Goal: Task Accomplishment & Management: Manage account settings

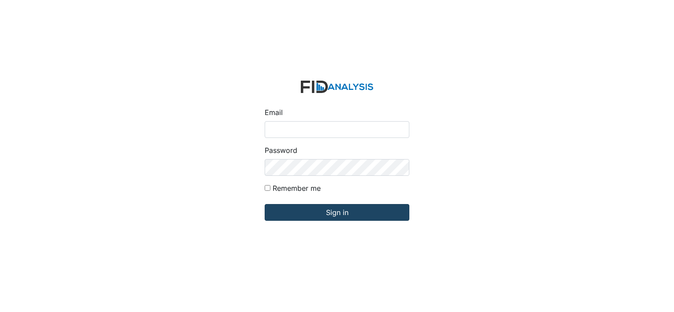
type input "[EMAIL_ADDRESS][DOMAIN_NAME]"
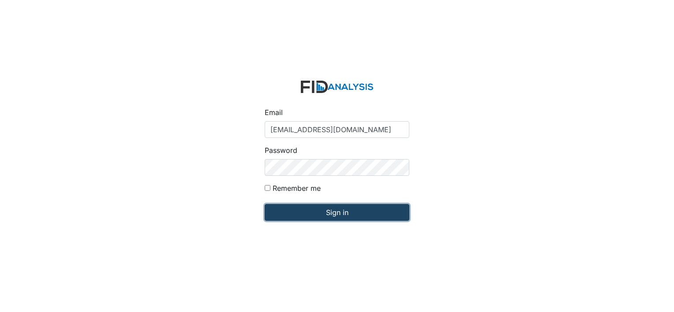
click at [340, 215] on input "Sign in" at bounding box center [337, 212] width 145 height 17
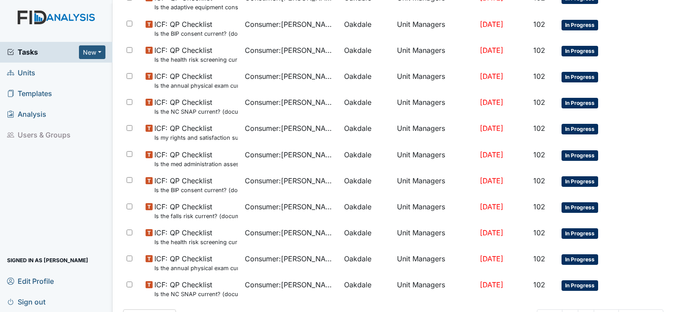
scroll to position [582, 0]
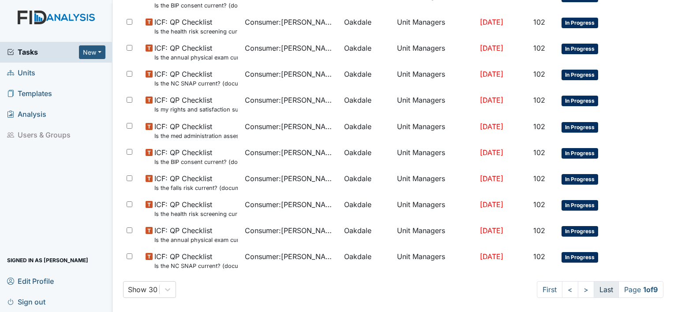
click at [602, 292] on link "Last" at bounding box center [606, 289] width 25 height 17
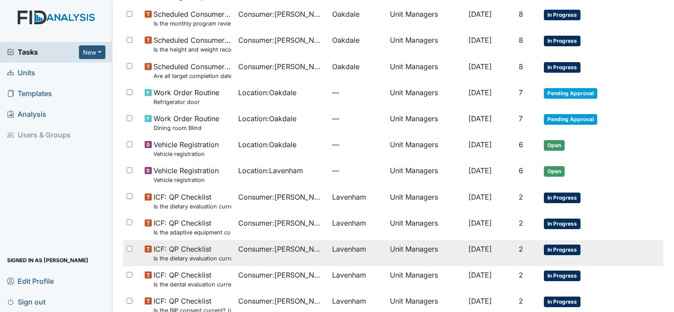
scroll to position [79, 0]
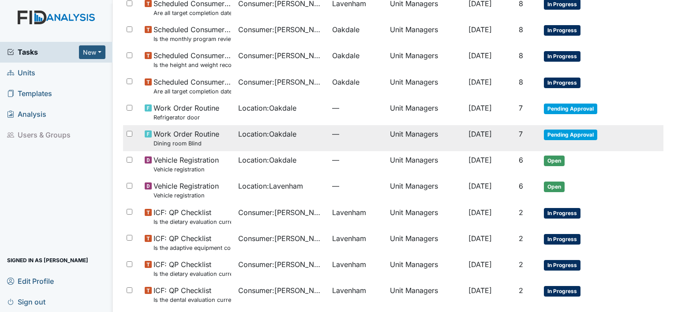
click at [275, 139] on td "Location : Oakdale" at bounding box center [282, 138] width 94 height 26
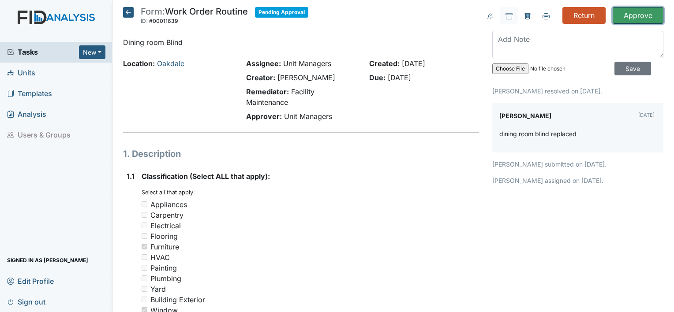
click at [634, 15] on input "Approve" at bounding box center [638, 15] width 51 height 17
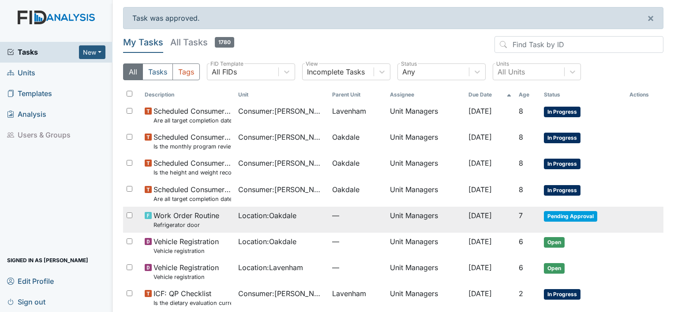
click at [388, 217] on td "Unit Managers" at bounding box center [425, 220] width 78 height 26
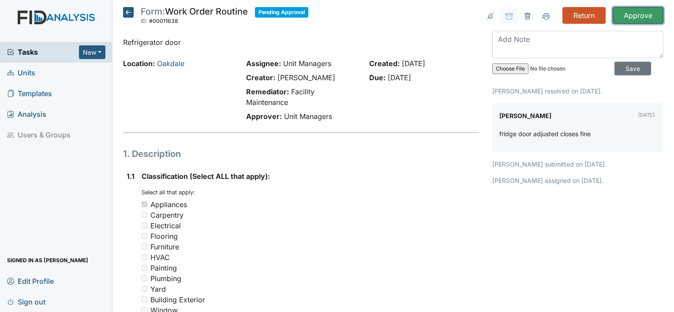
click at [630, 14] on input "Approve" at bounding box center [638, 15] width 51 height 17
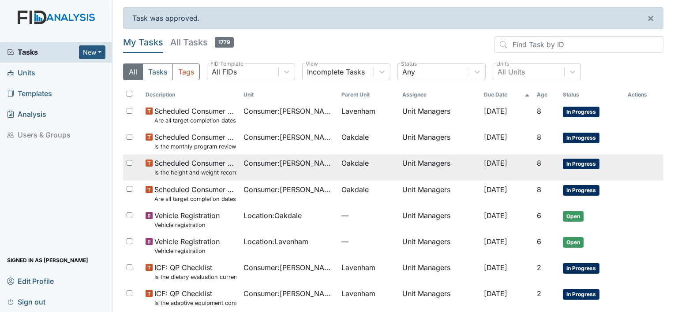
scroll to position [115, 0]
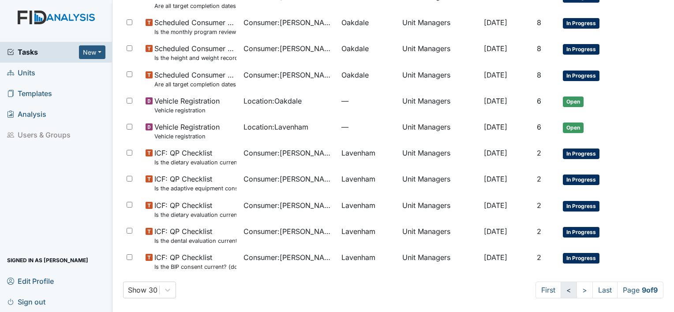
click at [561, 288] on link "<" at bounding box center [569, 290] width 16 height 17
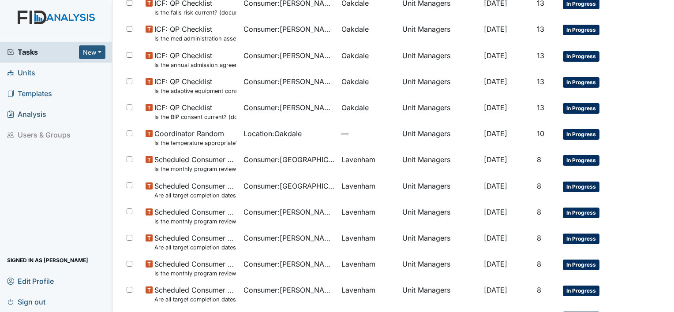
scroll to position [611, 0]
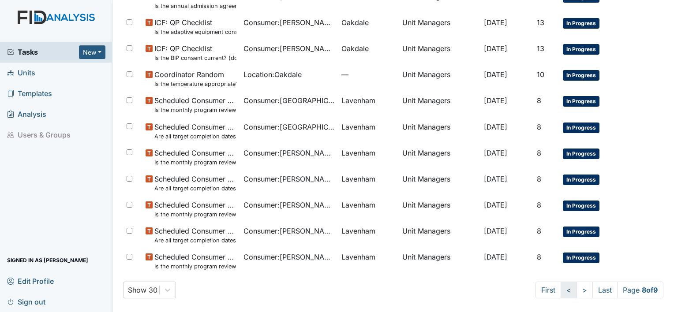
click at [561, 292] on link "<" at bounding box center [569, 290] width 16 height 17
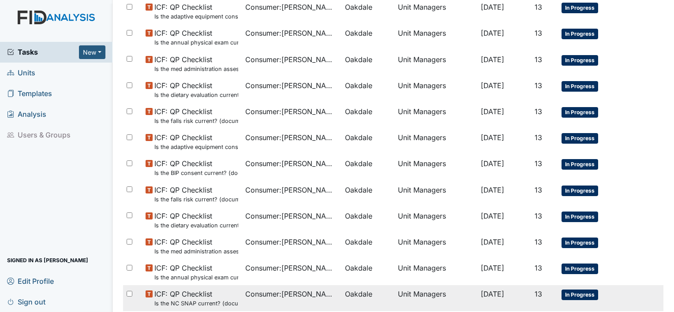
scroll to position [611, 0]
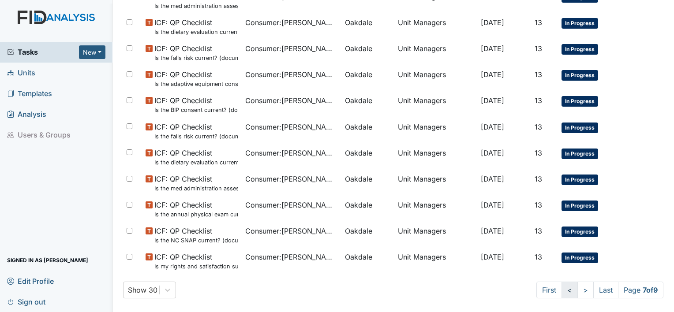
click at [566, 291] on link "<" at bounding box center [570, 290] width 16 height 17
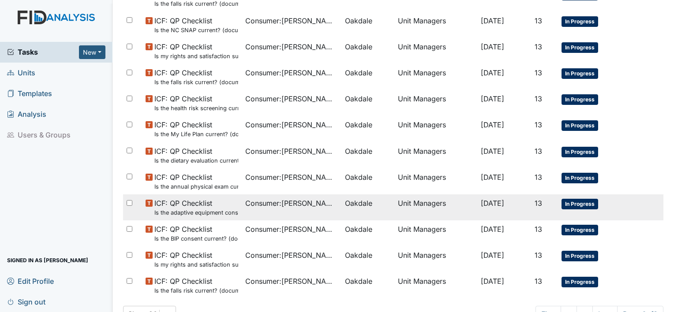
scroll to position [611, 0]
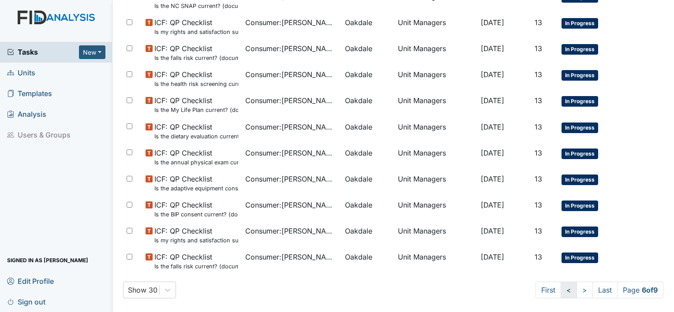
click at [561, 293] on link "<" at bounding box center [569, 290] width 16 height 17
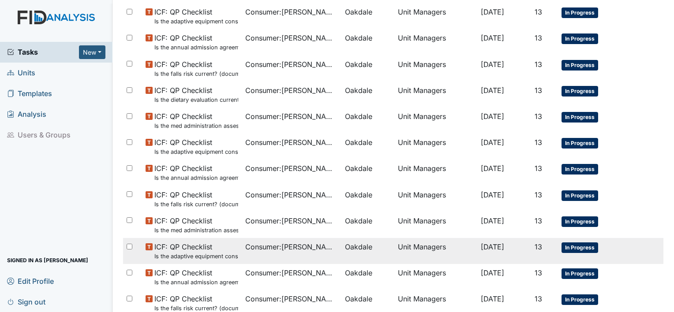
scroll to position [611, 0]
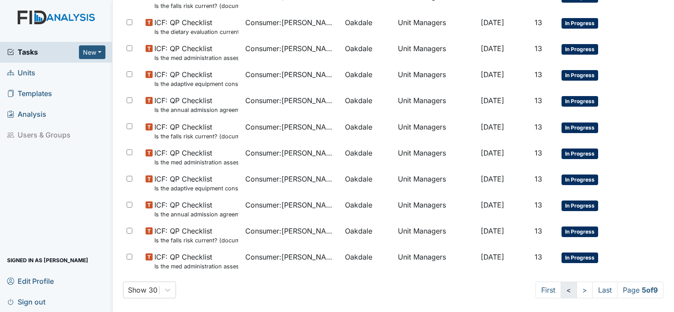
click at [561, 296] on link "<" at bounding box center [569, 290] width 16 height 17
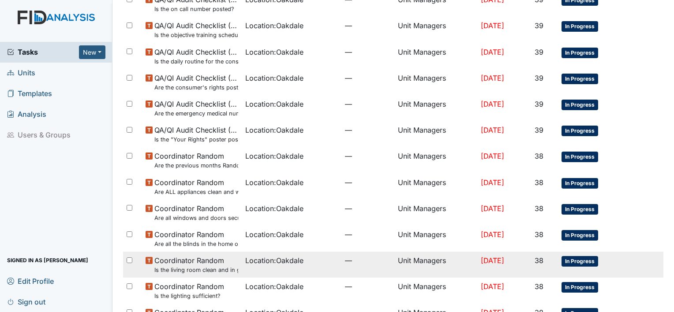
scroll to position [611, 0]
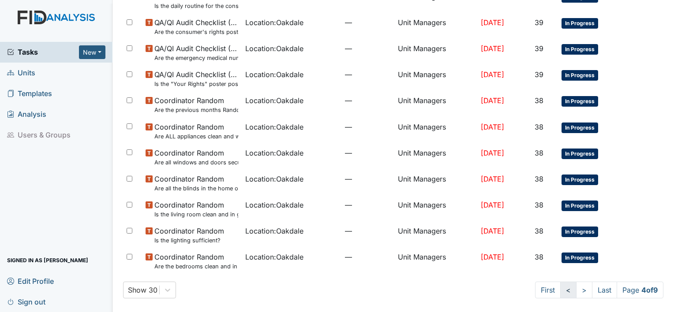
click at [560, 291] on link "<" at bounding box center [568, 290] width 16 height 17
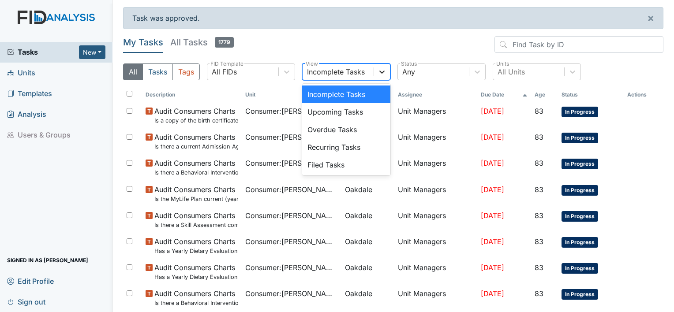
click at [381, 68] on icon at bounding box center [382, 71] width 9 height 9
click at [326, 173] on div "Incomplete Tasks Upcoming Tasks Overdue Tasks Recurring Tasks Filed Tasks" at bounding box center [346, 130] width 88 height 92
click at [326, 169] on div "Filed Tasks" at bounding box center [346, 165] width 88 height 18
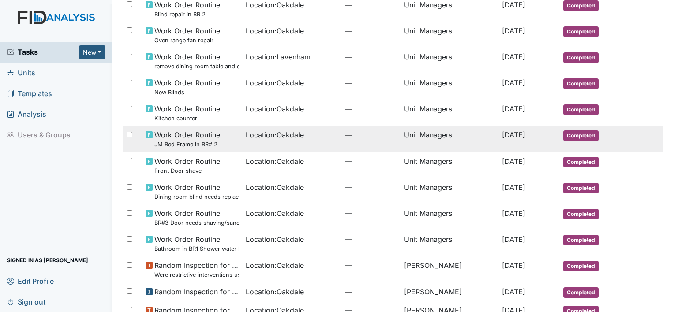
scroll to position [532, 0]
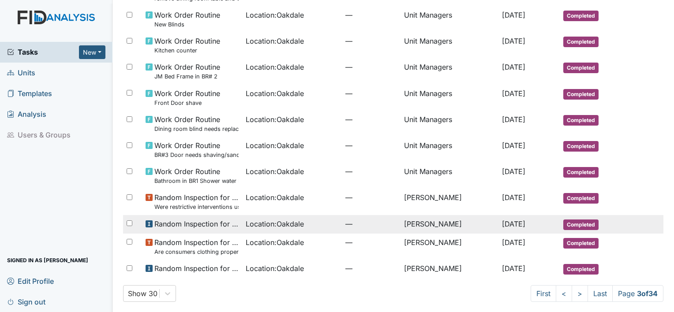
click at [218, 222] on span "Random Inspection for Evening" at bounding box center [196, 224] width 84 height 11
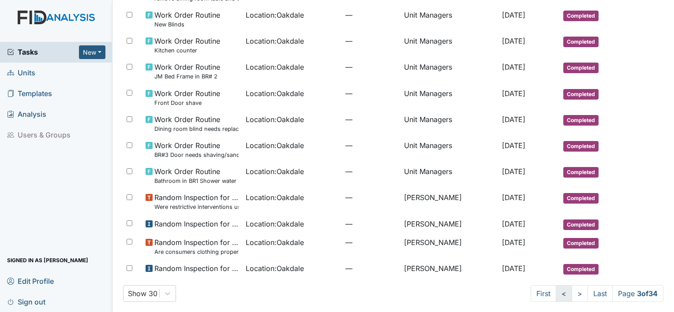
click at [556, 291] on link "<" at bounding box center [564, 293] width 16 height 17
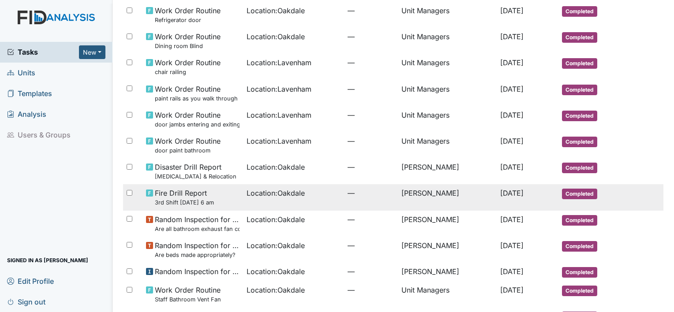
scroll to position [98, 0]
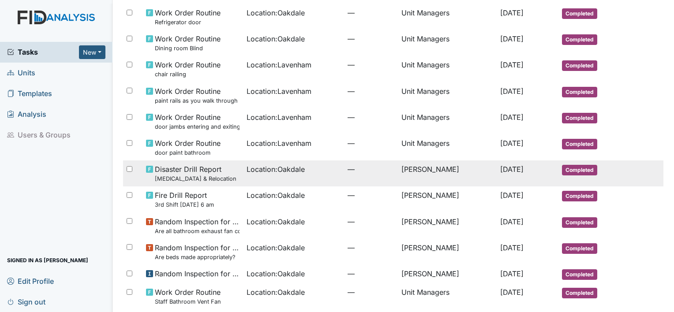
click at [198, 173] on span "Disaster Drill Report Emergency Evacuation & Relocation" at bounding box center [196, 173] width 82 height 19
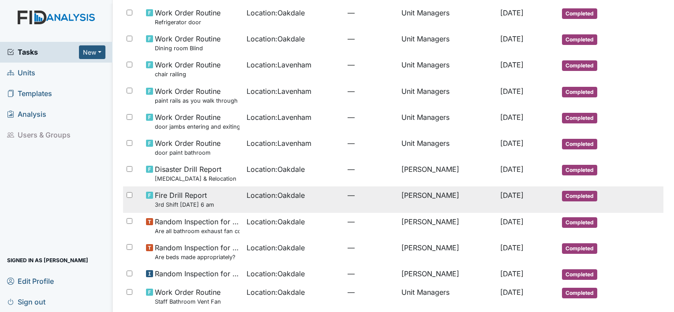
click at [187, 201] on small "3rd Shift [DATE] 6 am" at bounding box center [184, 205] width 59 height 8
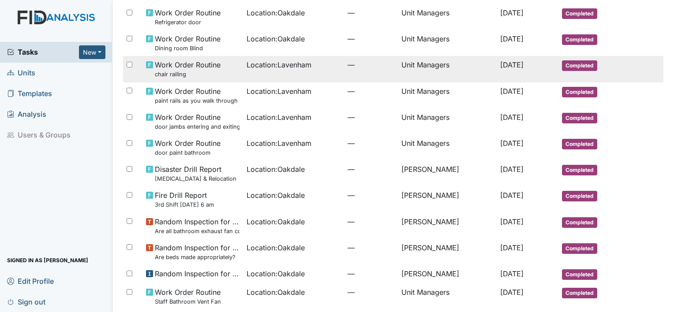
scroll to position [0, 0]
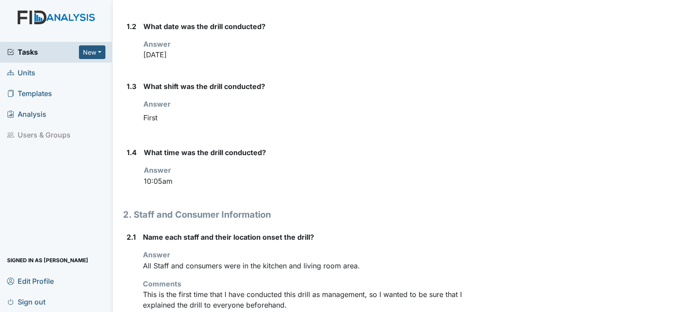
scroll to position [197, 0]
